Goal: Information Seeking & Learning: Find contact information

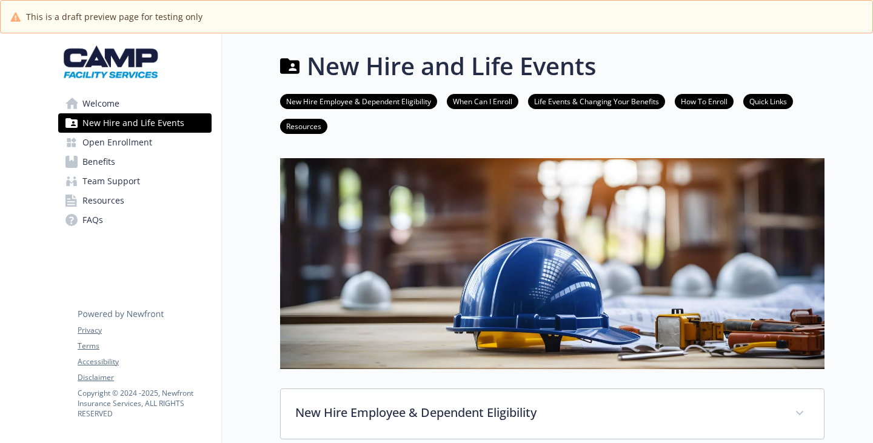
click at [119, 113] on span "Welcome" at bounding box center [100, 103] width 37 height 19
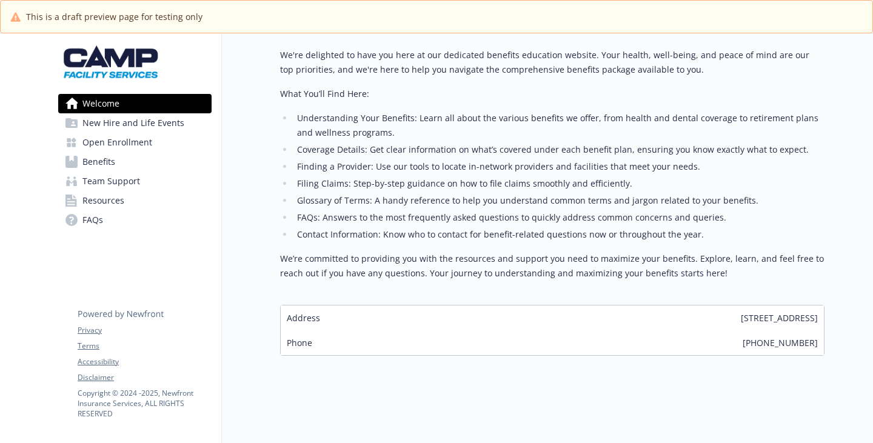
scroll to position [667, 0]
click at [130, 210] on link "Resources" at bounding box center [134, 200] width 153 height 19
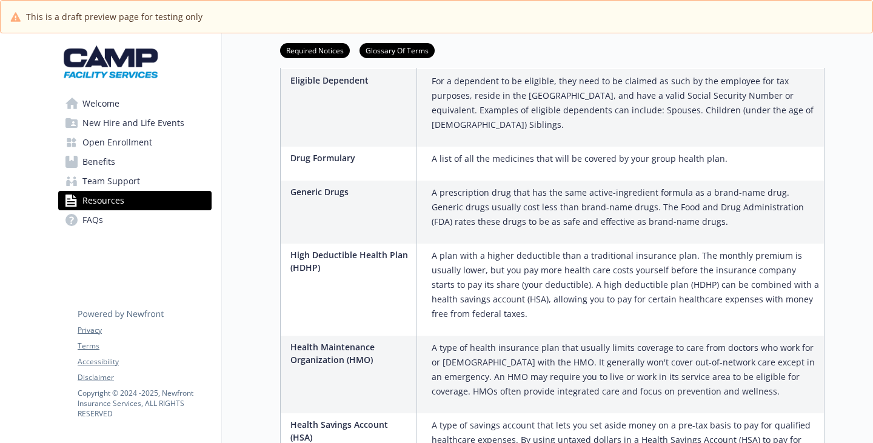
click at [124, 191] on span "Team Support" at bounding box center [111, 180] width 58 height 19
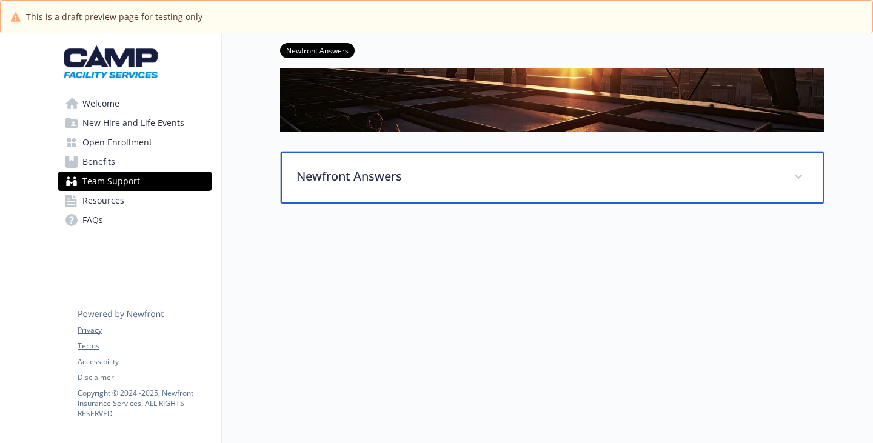
click at [296, 167] on p "Newfront Answers" at bounding box center [537, 176] width 482 height 18
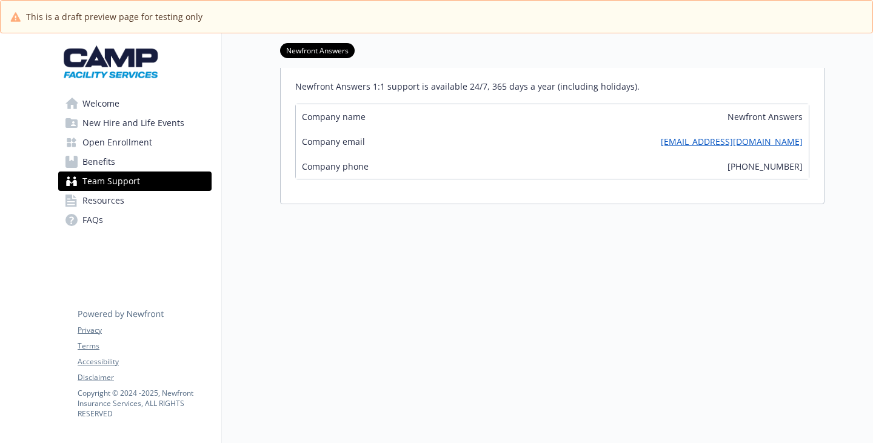
scroll to position [597, 0]
click at [136, 133] on span "New Hire and Life Events" at bounding box center [133, 122] width 102 height 19
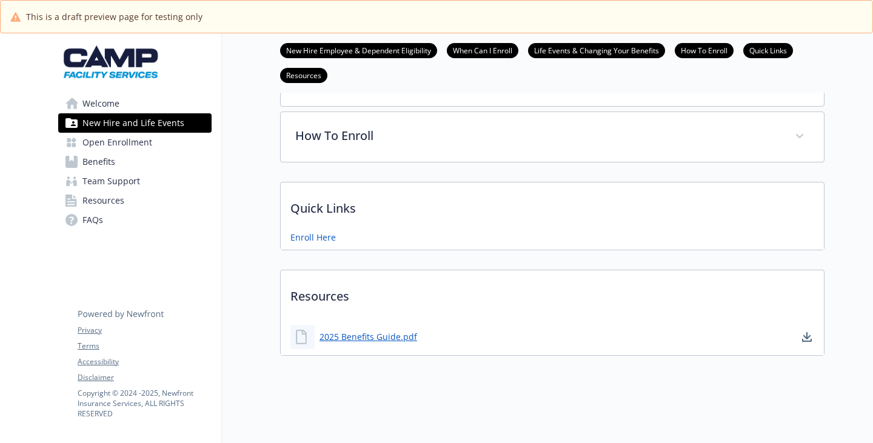
click at [129, 152] on span "Open Enrollment" at bounding box center [117, 142] width 70 height 19
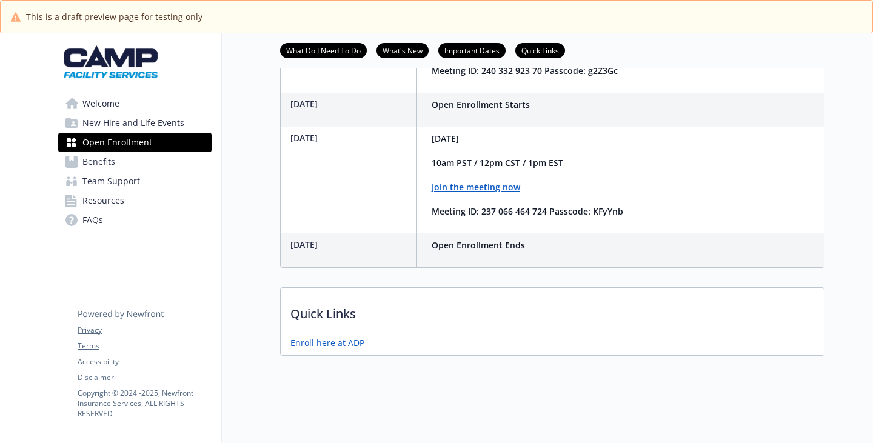
scroll to position [351, 0]
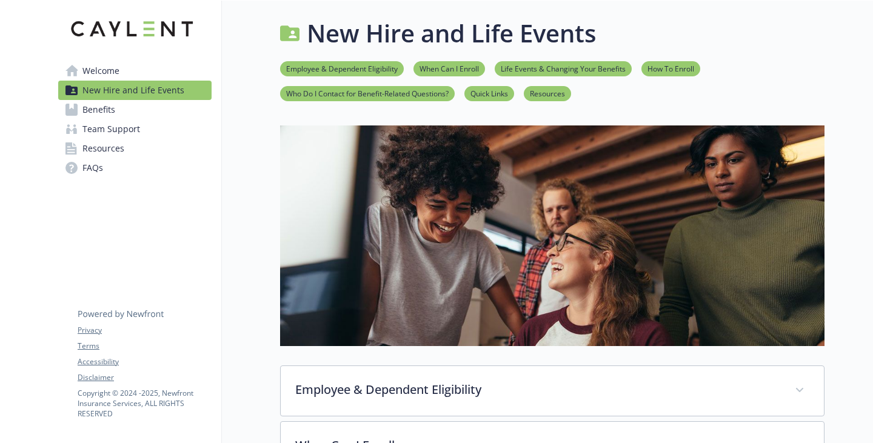
click at [129, 139] on span "Team Support" at bounding box center [111, 128] width 58 height 19
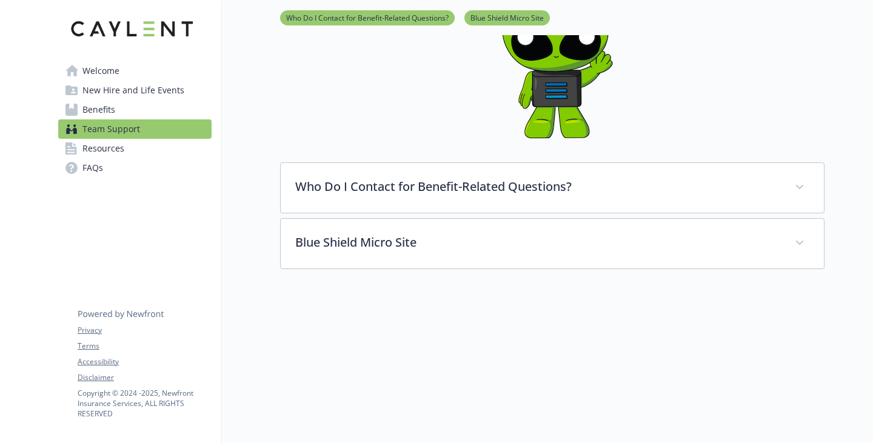
scroll to position [148, 0]
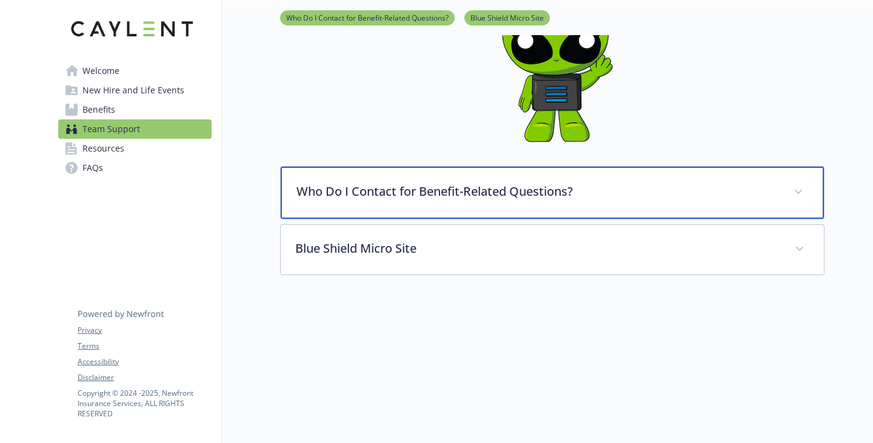
click at [425, 201] on p "Who Do I Contact for Benefit-Related Questions?" at bounding box center [537, 191] width 482 height 18
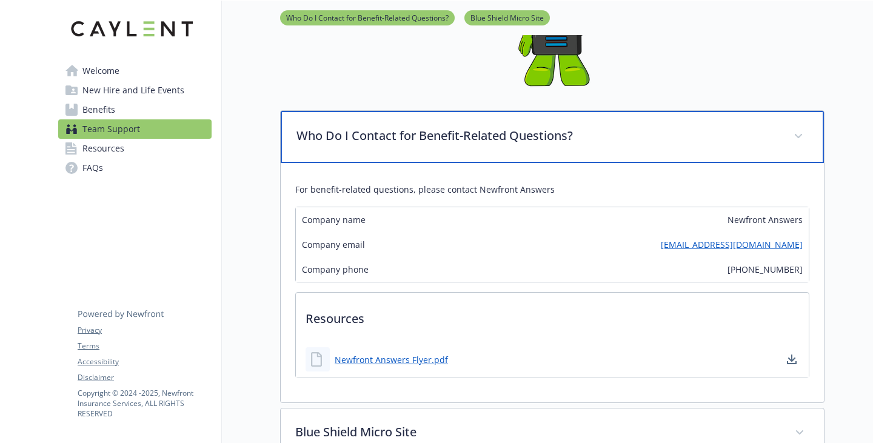
scroll to position [269, 0]
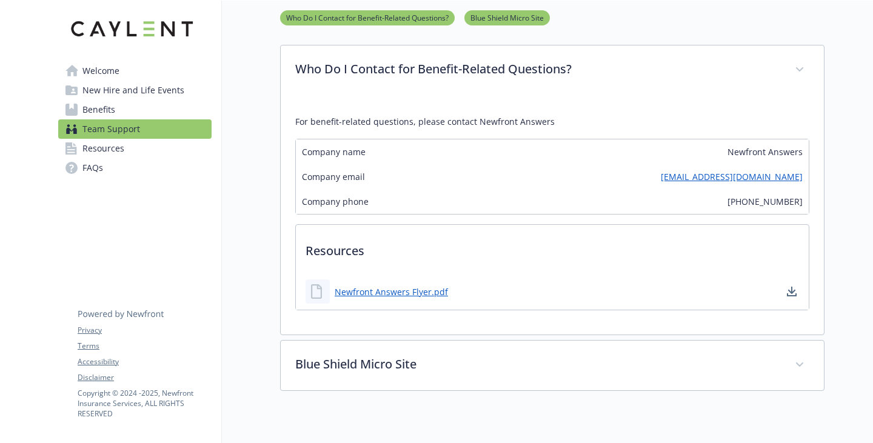
drag, startPoint x: 702, startPoint y: 225, endPoint x: 539, endPoint y: 247, distance: 163.8
click at [539, 214] on div "Company phone (866) 307-6263" at bounding box center [552, 201] width 513 height 25
drag, startPoint x: 641, startPoint y: 214, endPoint x: 589, endPoint y: 239, distance: 57.7
drag, startPoint x: 589, startPoint y: 239, endPoint x: 538, endPoint y: 255, distance: 53.3
click at [538, 214] on div "Company phone (866) 307-6263" at bounding box center [552, 201] width 513 height 25
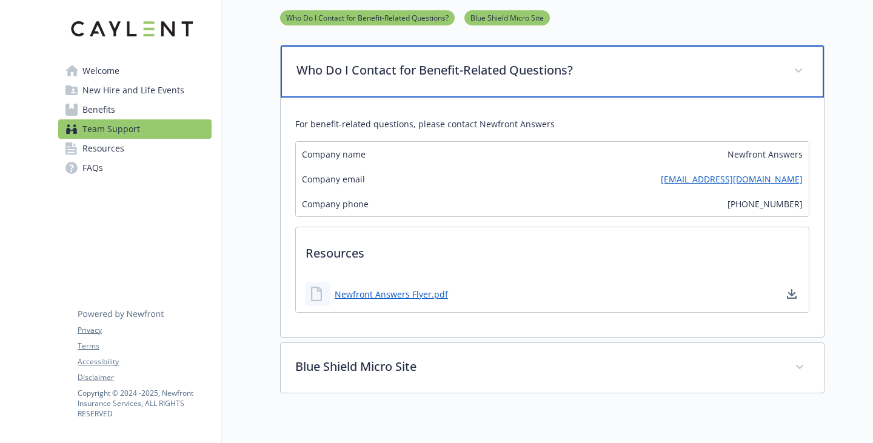
drag, startPoint x: 724, startPoint y: 104, endPoint x: 718, endPoint y: 111, distance: 9.5
click at [724, 98] on div "Who Do I Contact for Benefit-Related Questions?" at bounding box center [552, 71] width 543 height 52
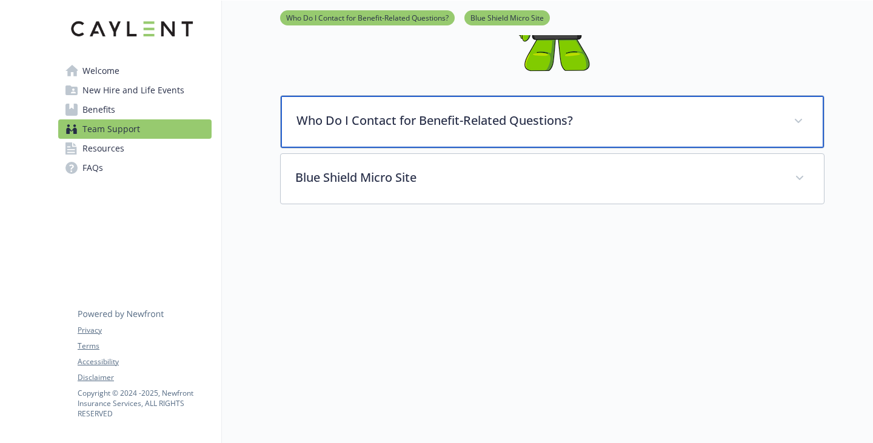
click at [307, 111] on p "Who Do I Contact for Benefit-Related Questions?" at bounding box center [537, 120] width 482 height 18
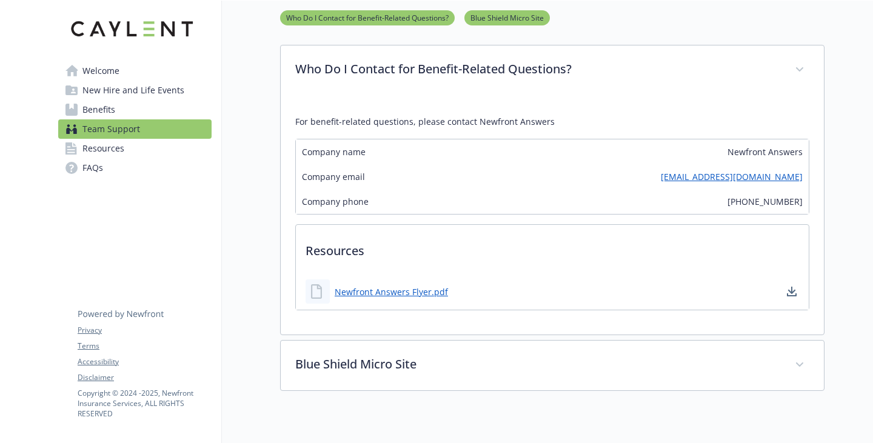
click at [759, 208] on span "(866) 307-6263" at bounding box center [764, 201] width 75 height 13
copy span "(866) 307-6263"
click at [115, 119] on span "Benefits" at bounding box center [98, 109] width 33 height 19
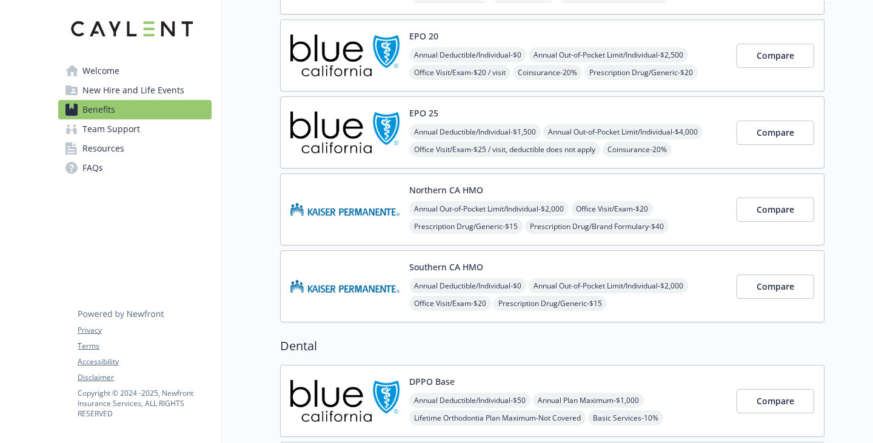
click at [112, 80] on span "Welcome" at bounding box center [100, 70] width 37 height 19
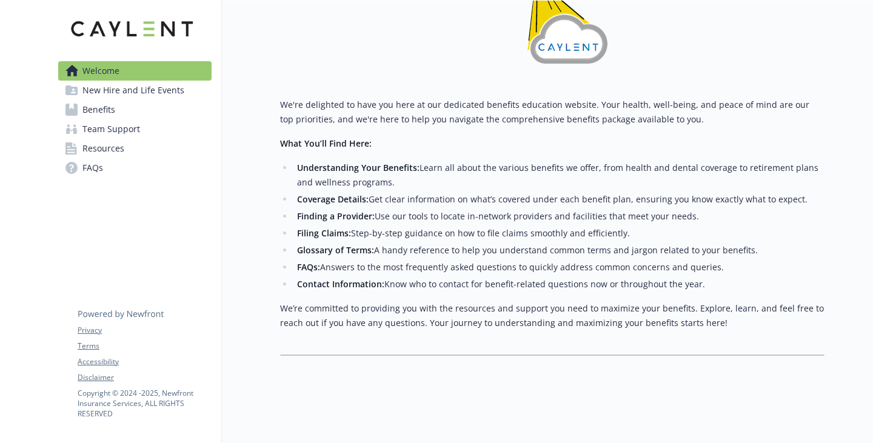
scroll to position [220, 0]
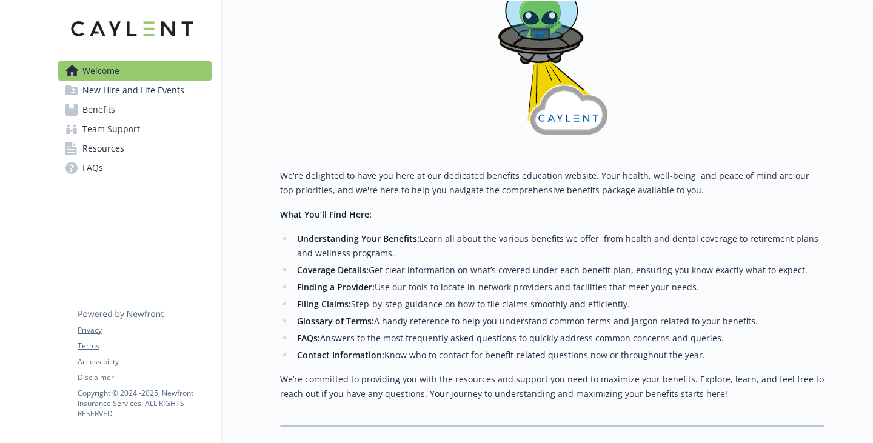
click at [124, 100] on span "New Hire and Life Events" at bounding box center [133, 90] width 102 height 19
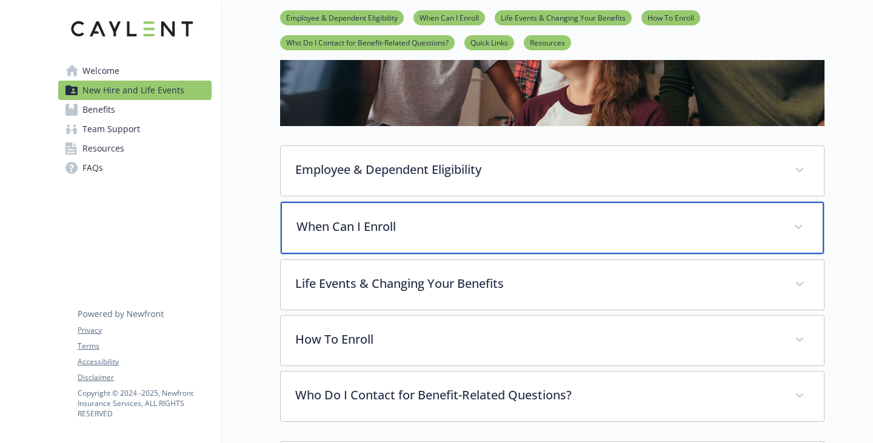
click at [357, 236] on p "When Can I Enroll" at bounding box center [537, 227] width 482 height 18
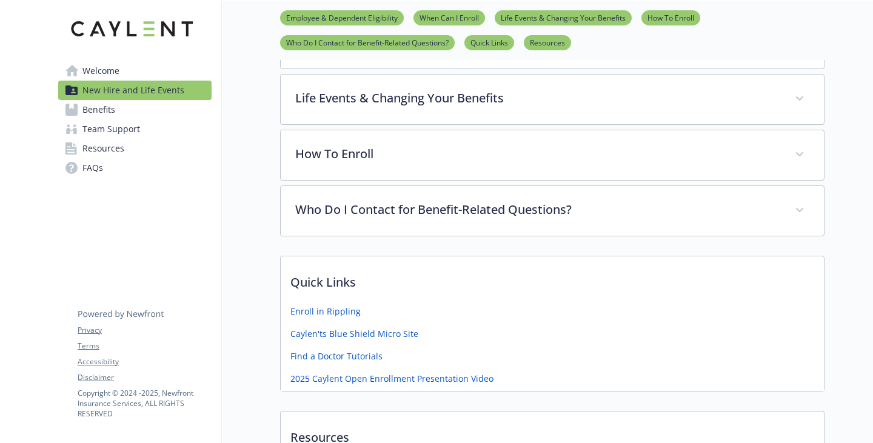
scroll to position [584, 0]
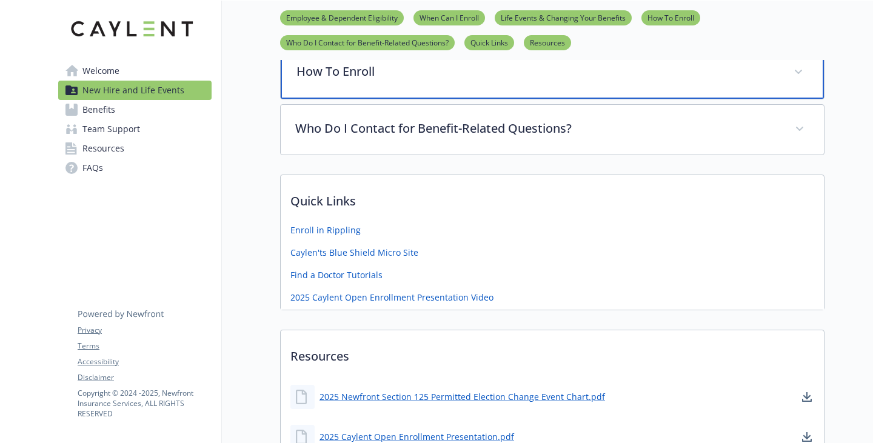
click at [356, 99] on div "How To Enroll" at bounding box center [552, 73] width 543 height 52
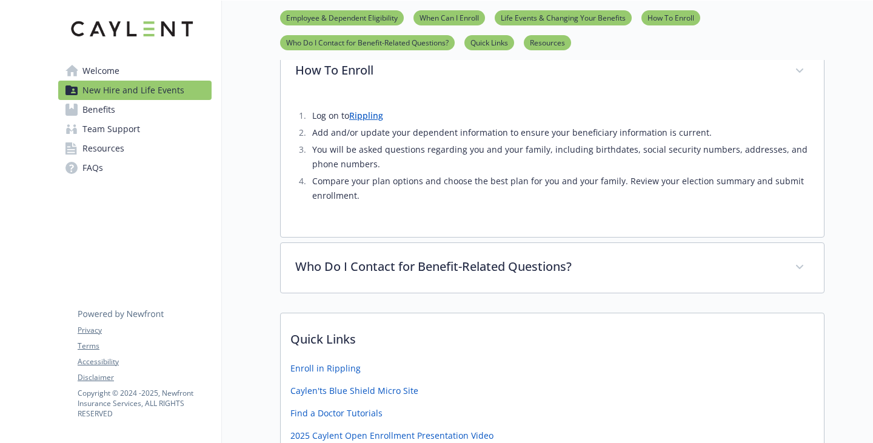
click at [128, 91] on span "New Hire and Life Events" at bounding box center [133, 90] width 102 height 19
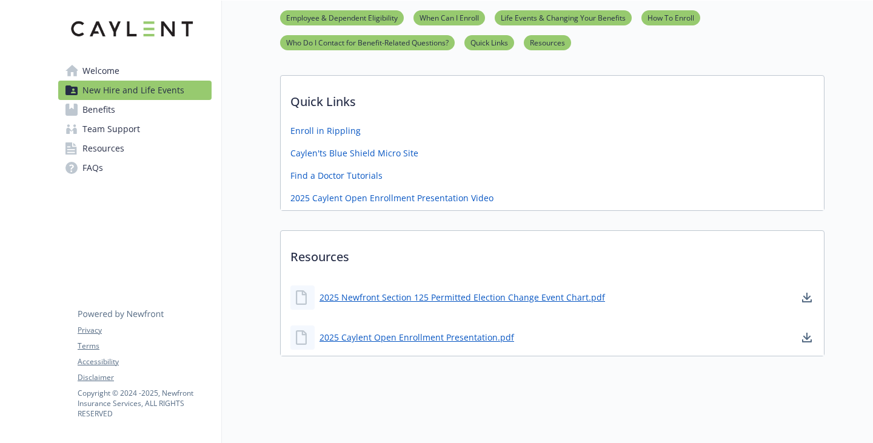
click at [128, 81] on link "Welcome" at bounding box center [134, 70] width 153 height 19
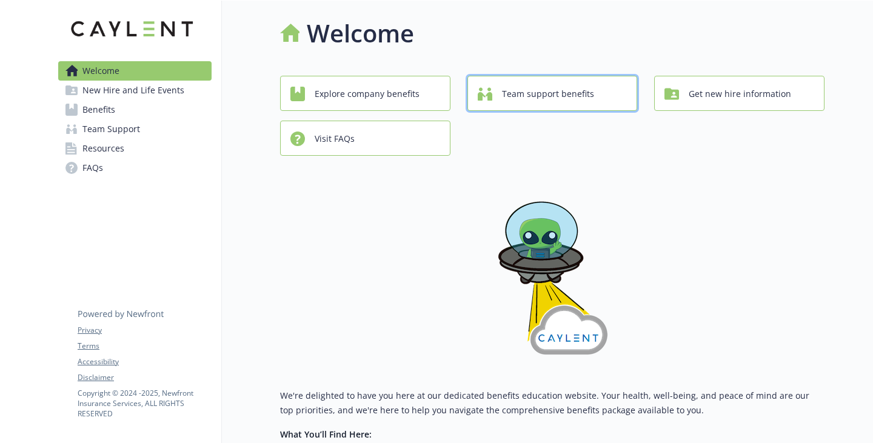
click at [594, 105] on span "Team support benefits" at bounding box center [548, 93] width 92 height 23
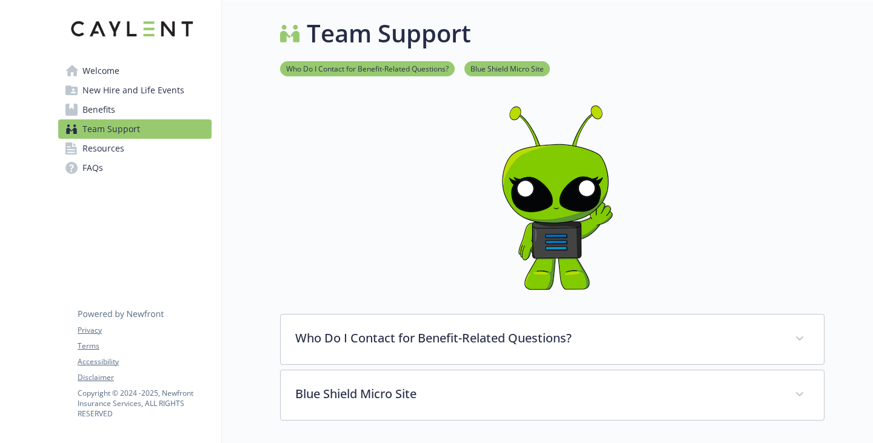
scroll to position [182, 0]
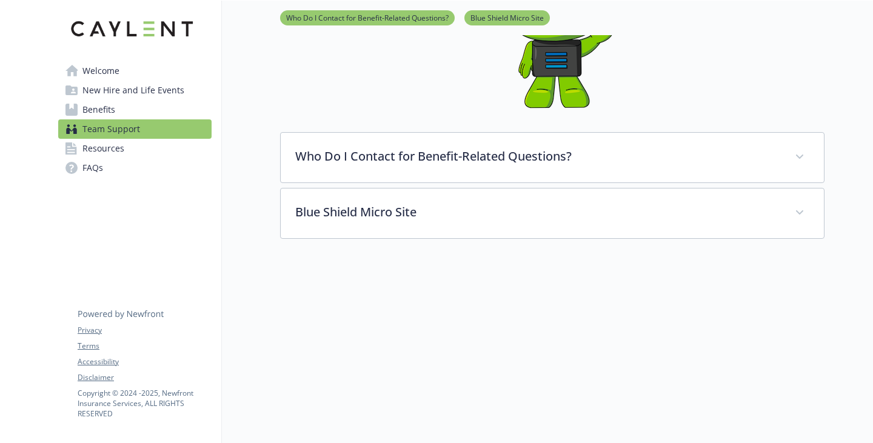
click at [139, 158] on link "Resources" at bounding box center [134, 148] width 153 height 19
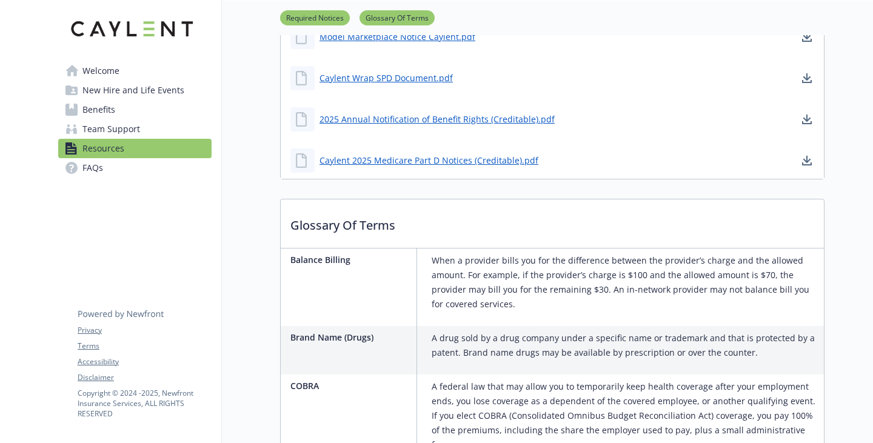
scroll to position [545, 0]
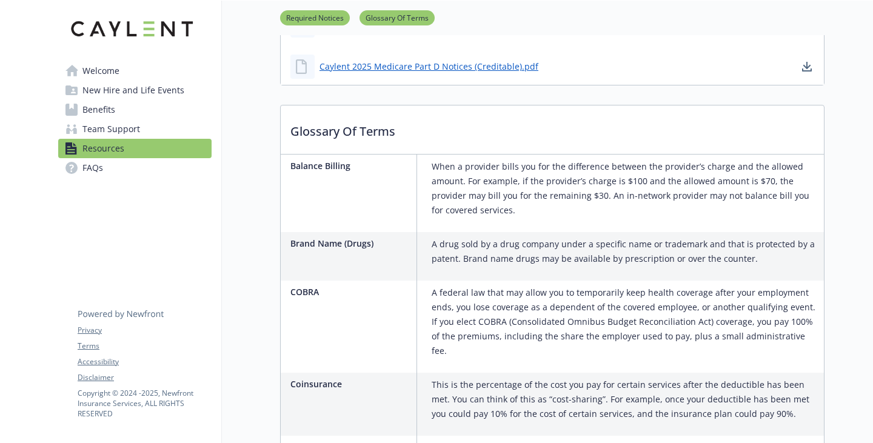
click at [115, 100] on span "New Hire and Life Events" at bounding box center [133, 90] width 102 height 19
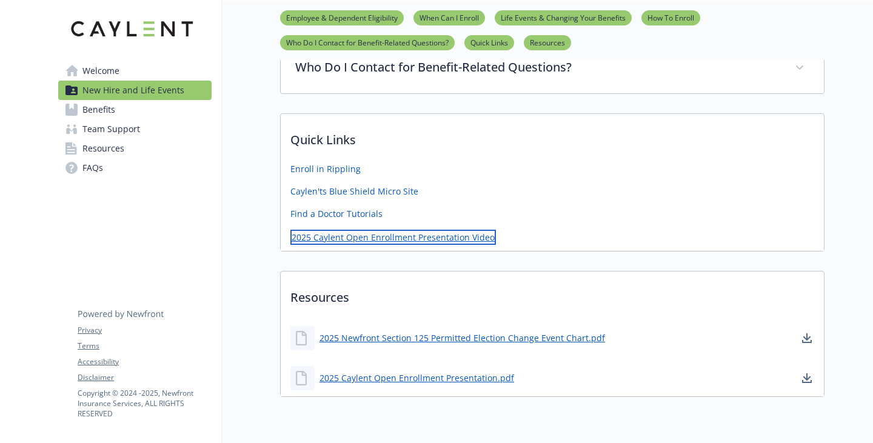
click at [391, 245] on link "2025 Caylent Open Enrollment Presentation Video" at bounding box center [392, 237] width 205 height 15
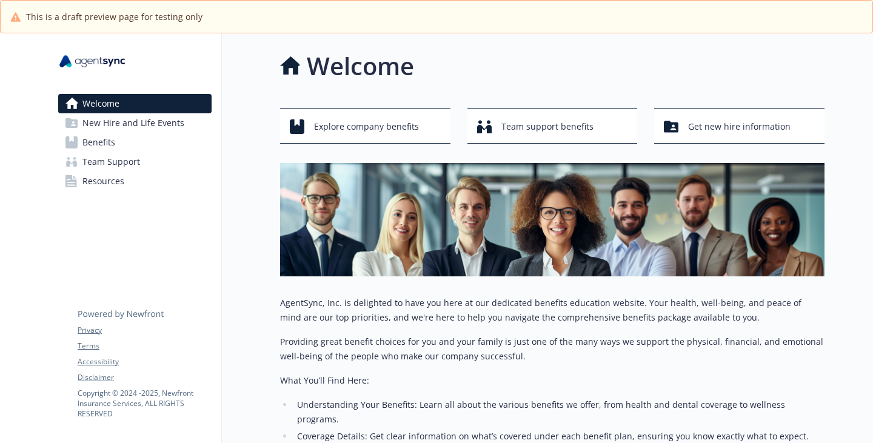
click at [117, 171] on span "Team Support" at bounding box center [111, 161] width 58 height 19
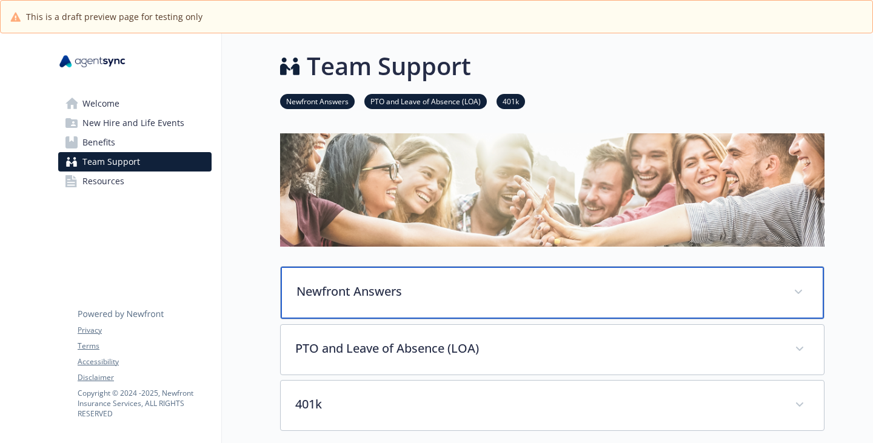
click at [348, 302] on div "Newfront Answers" at bounding box center [552, 293] width 543 height 52
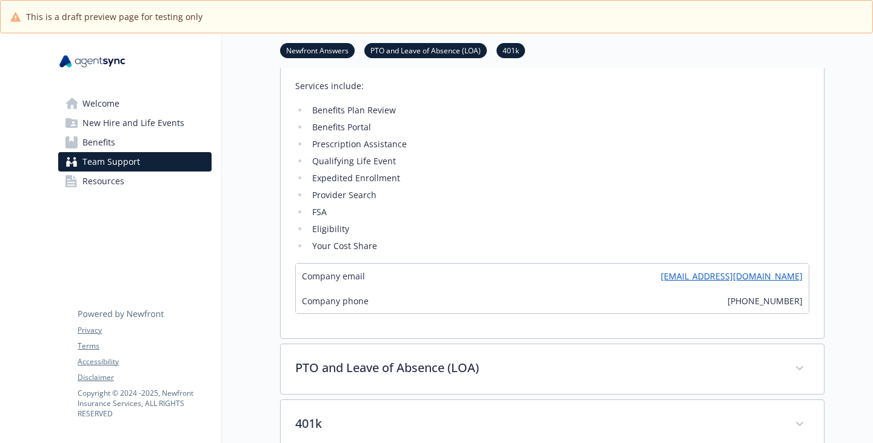
scroll to position [545, 0]
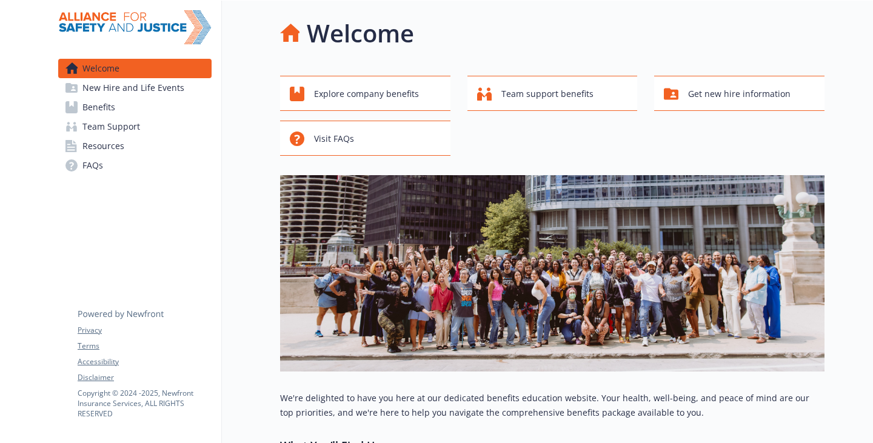
click at [130, 136] on span "Team Support" at bounding box center [111, 126] width 58 height 19
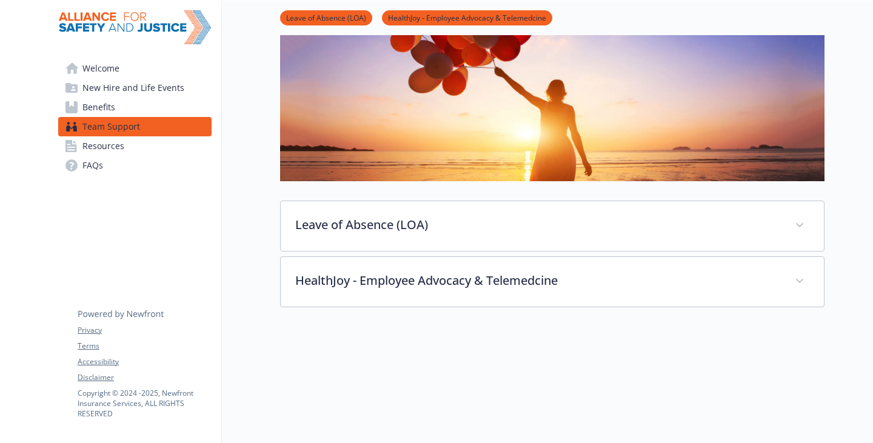
scroll to position [182, 0]
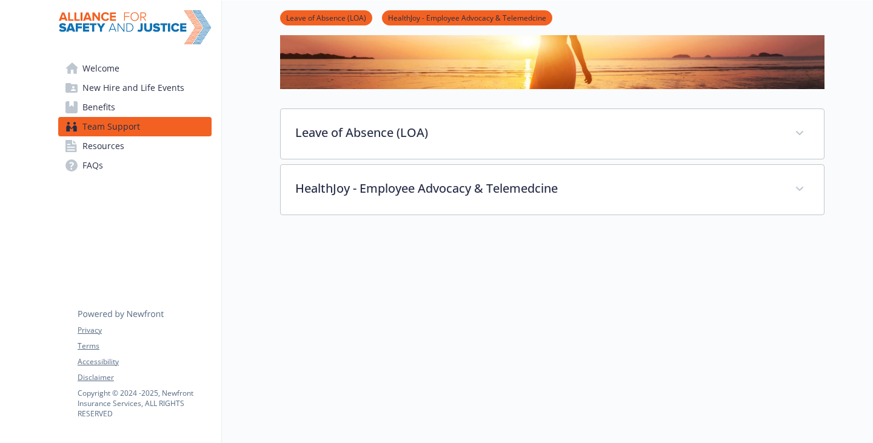
click at [161, 136] on link "Team Support" at bounding box center [134, 126] width 153 height 19
click at [111, 78] on span "Welcome" at bounding box center [100, 68] width 37 height 19
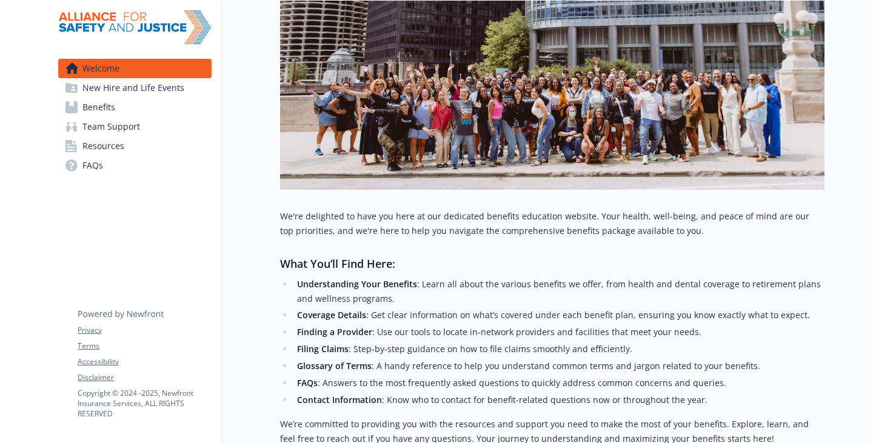
click at [102, 98] on span "New Hire and Life Events" at bounding box center [133, 87] width 102 height 19
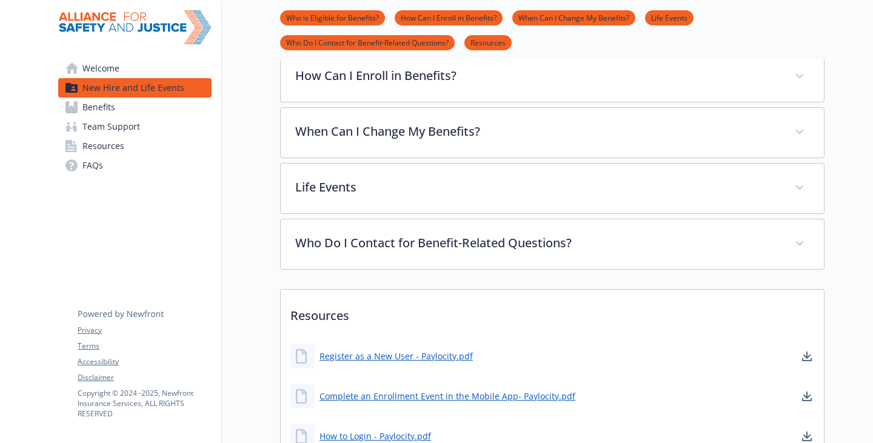
scroll to position [485, 0]
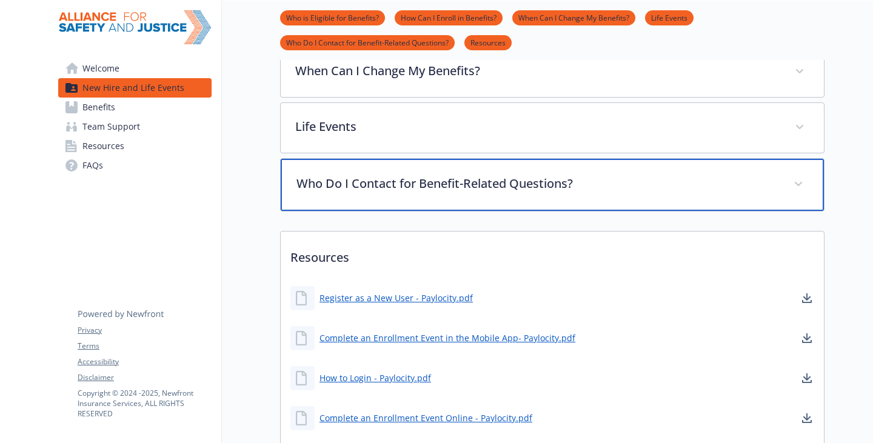
click at [332, 193] on p "Who Do I Contact for Benefit-Related Questions?" at bounding box center [537, 184] width 482 height 18
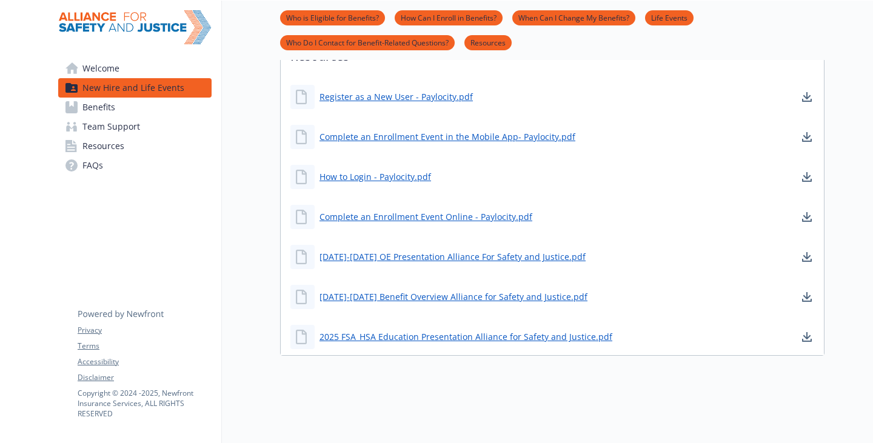
scroll to position [1032, 0]
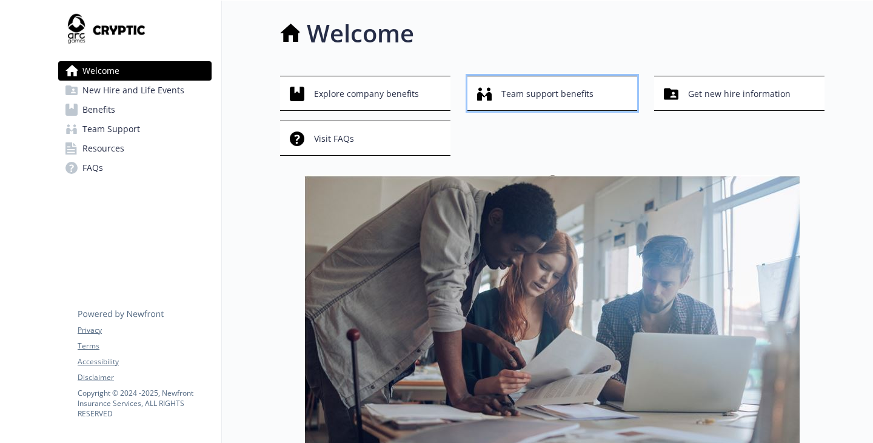
click at [628, 111] on button "Team support benefits" at bounding box center [552, 93] width 170 height 35
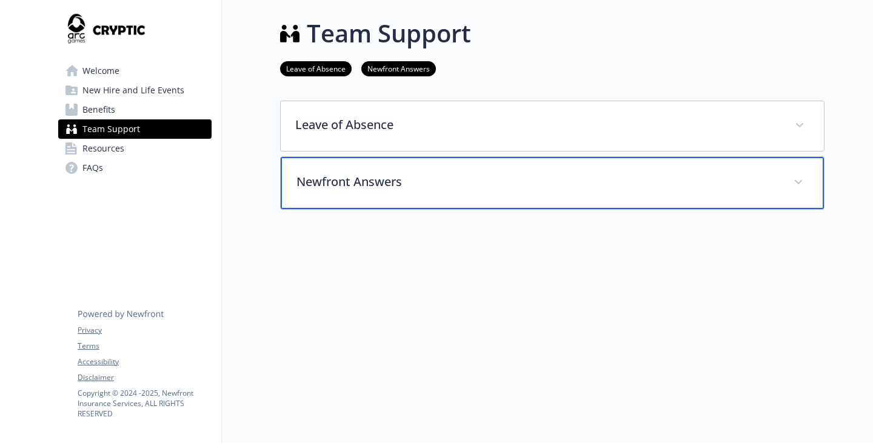
click at [296, 191] on p "Newfront Answers" at bounding box center [537, 182] width 482 height 18
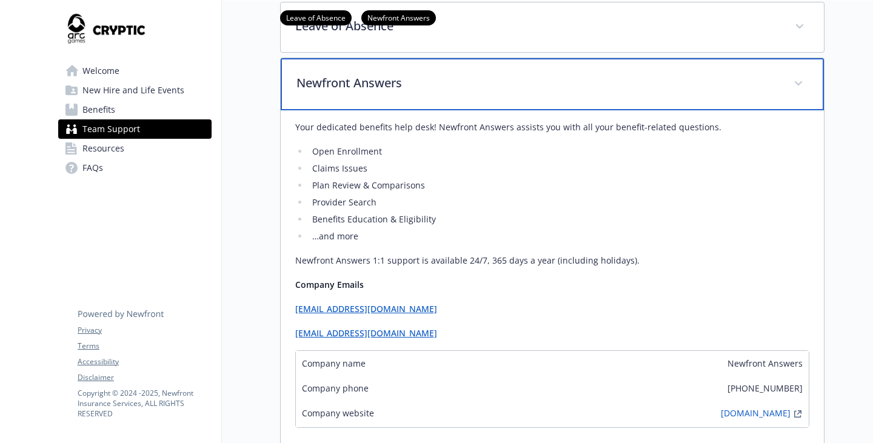
scroll to position [242, 0]
